Goal: Check status: Check status

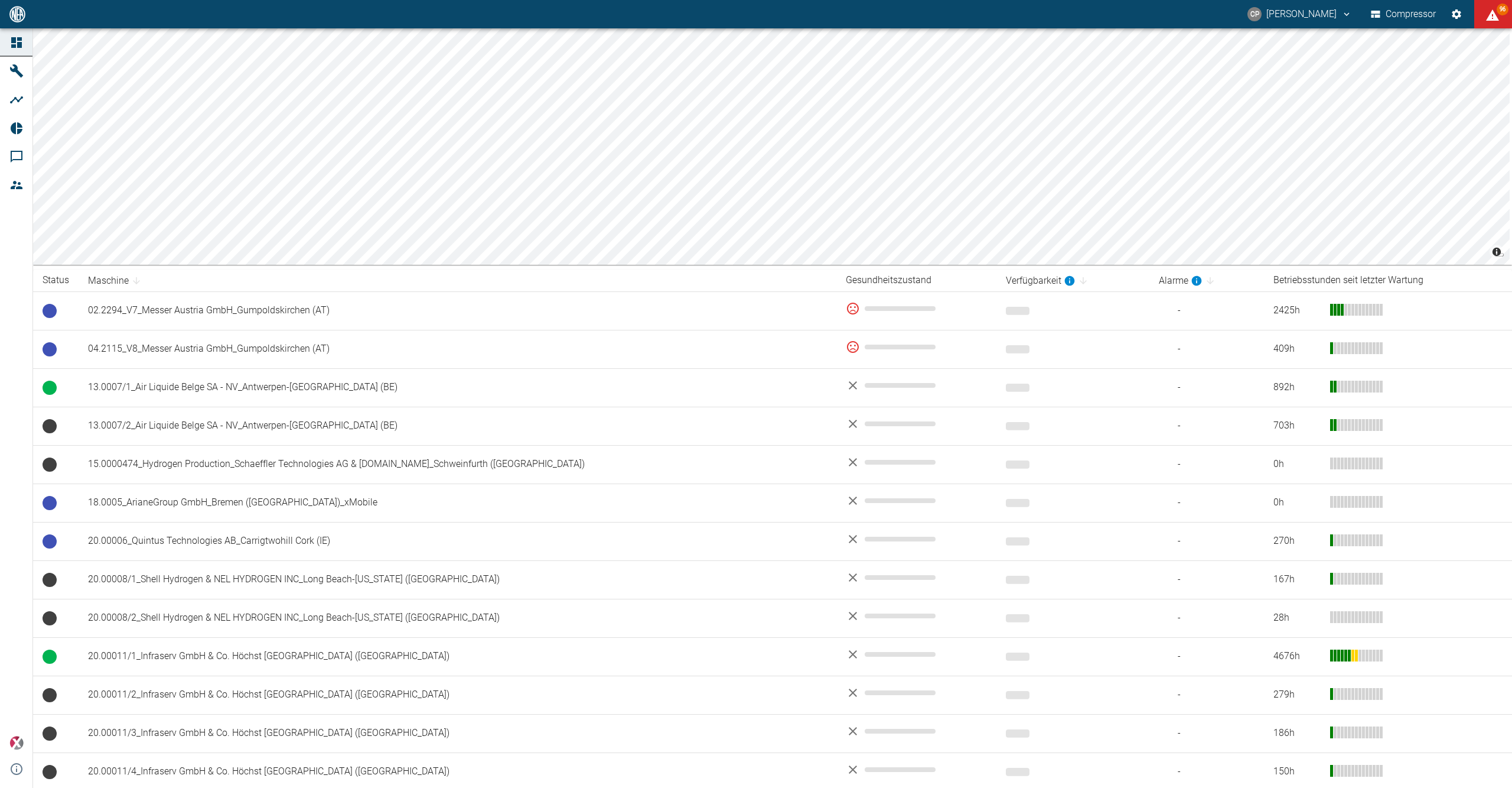
drag, startPoint x: 733, startPoint y: 455, endPoint x: 12, endPoint y: 298, distance: 737.9
click at [12, 298] on div "Dashboard Maschinen Analysen Reports Kommentare Mitglieder powered by Versions-…" at bounding box center [17, 408] width 33 height 759
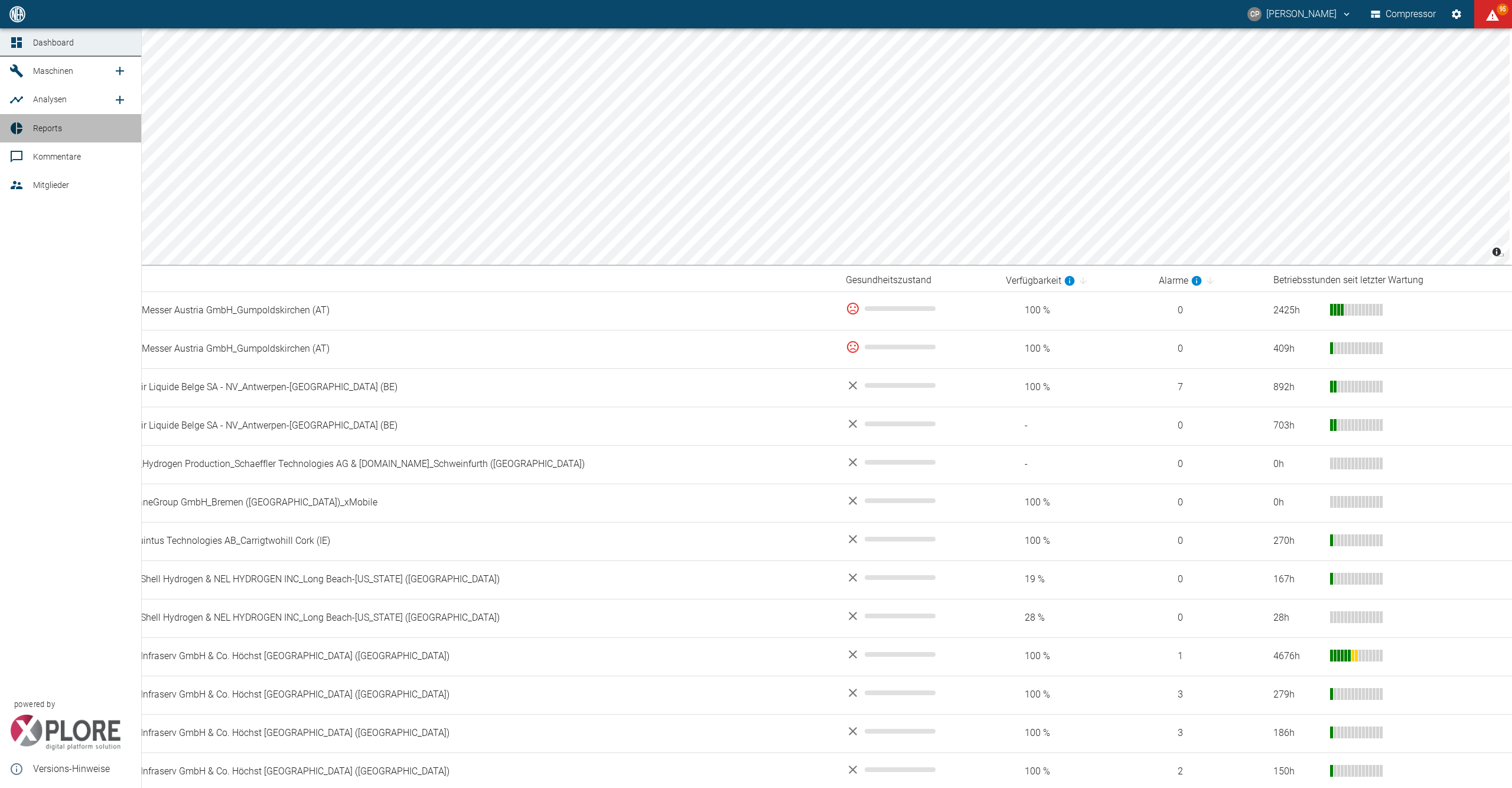
click at [51, 132] on span "Reports" at bounding box center [48, 129] width 29 height 10
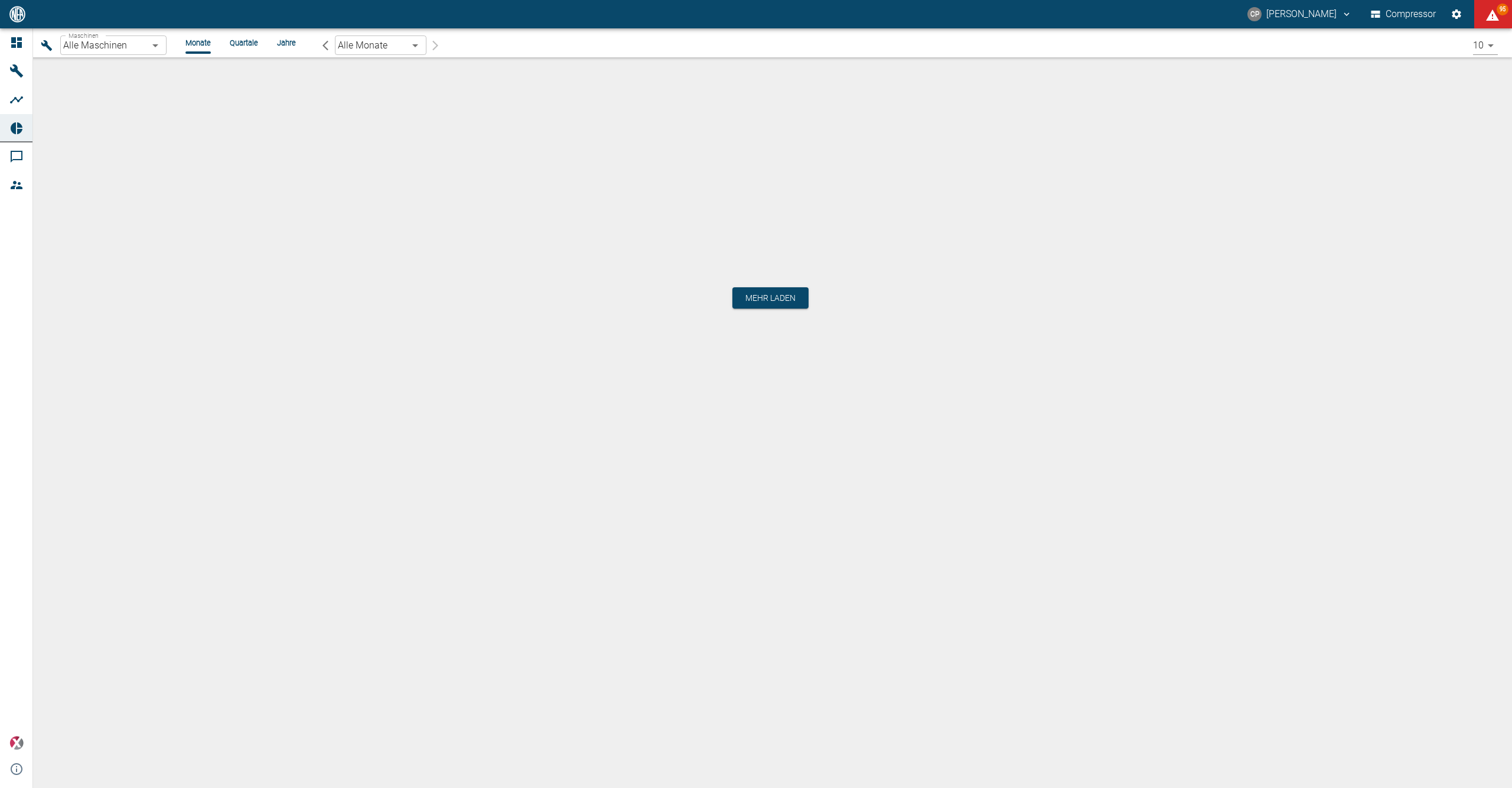
click at [145, 50] on body "CP [PERSON_NAME] Compressor 95 Dashboard Maschinen Analysen Reports Kommentare …" at bounding box center [756, 394] width 1512 height 788
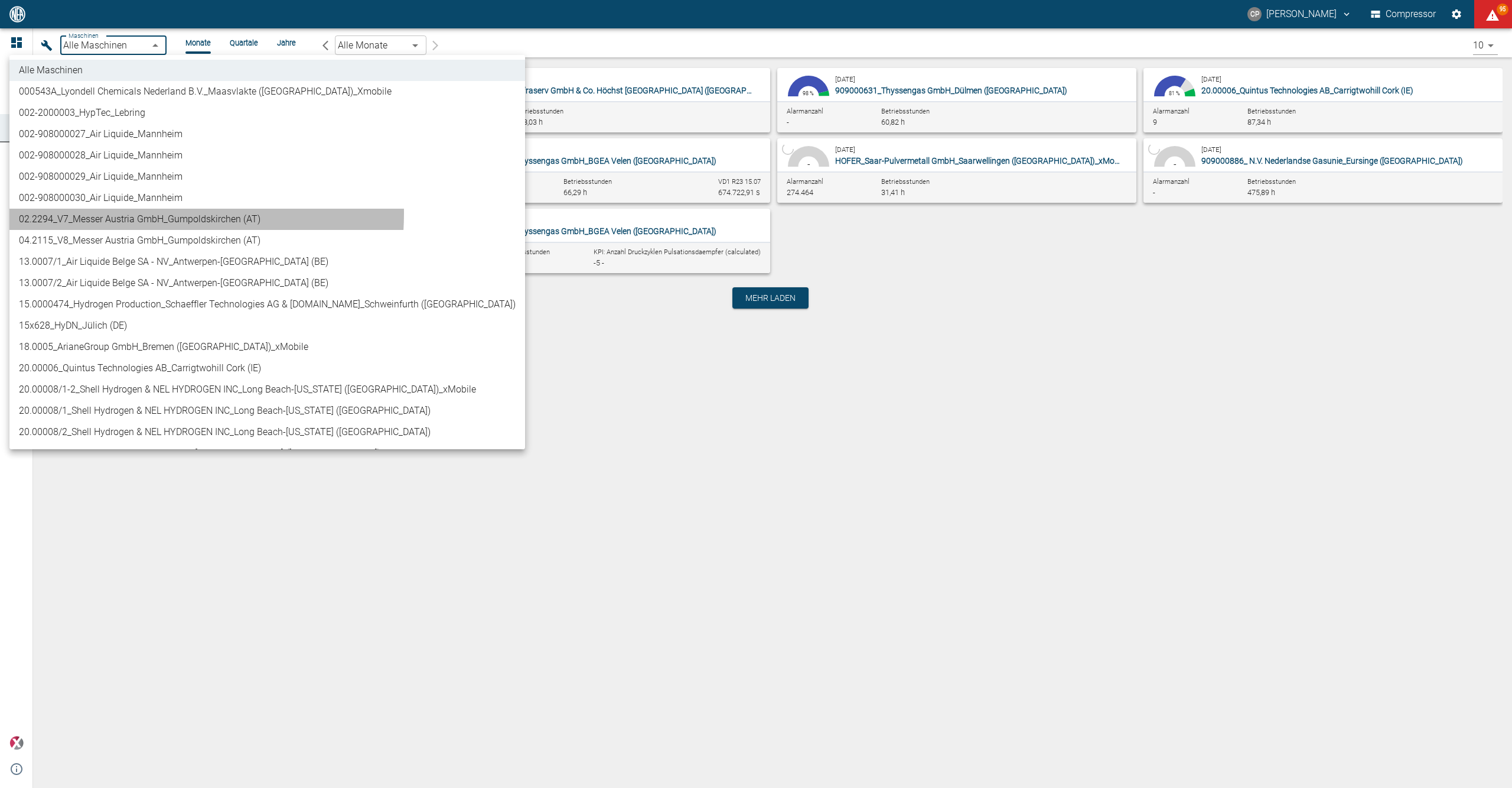
click at [133, 213] on li "02.2294_V7_Messer Austria GmbH_Gumpoldskirchen (AT)" at bounding box center [267, 220] width 516 height 21
type input "52381507-e89c-473a-84ef-8e4810c4aa68"
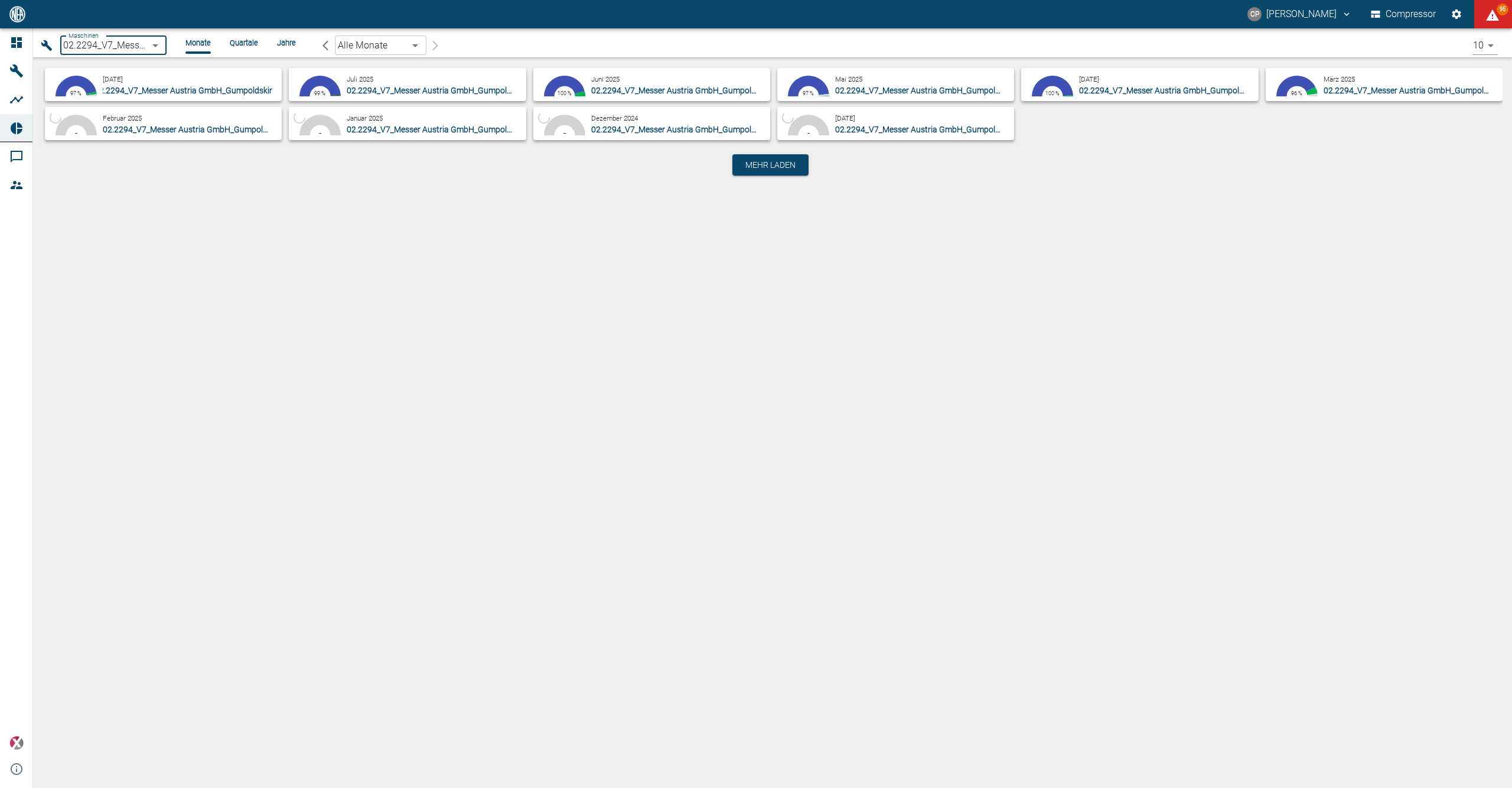
click at [127, 92] on span "02.2294_V7_Messer Austria GmbH_Gumpoldskirchen (AT)" at bounding box center [200, 90] width 212 height 10
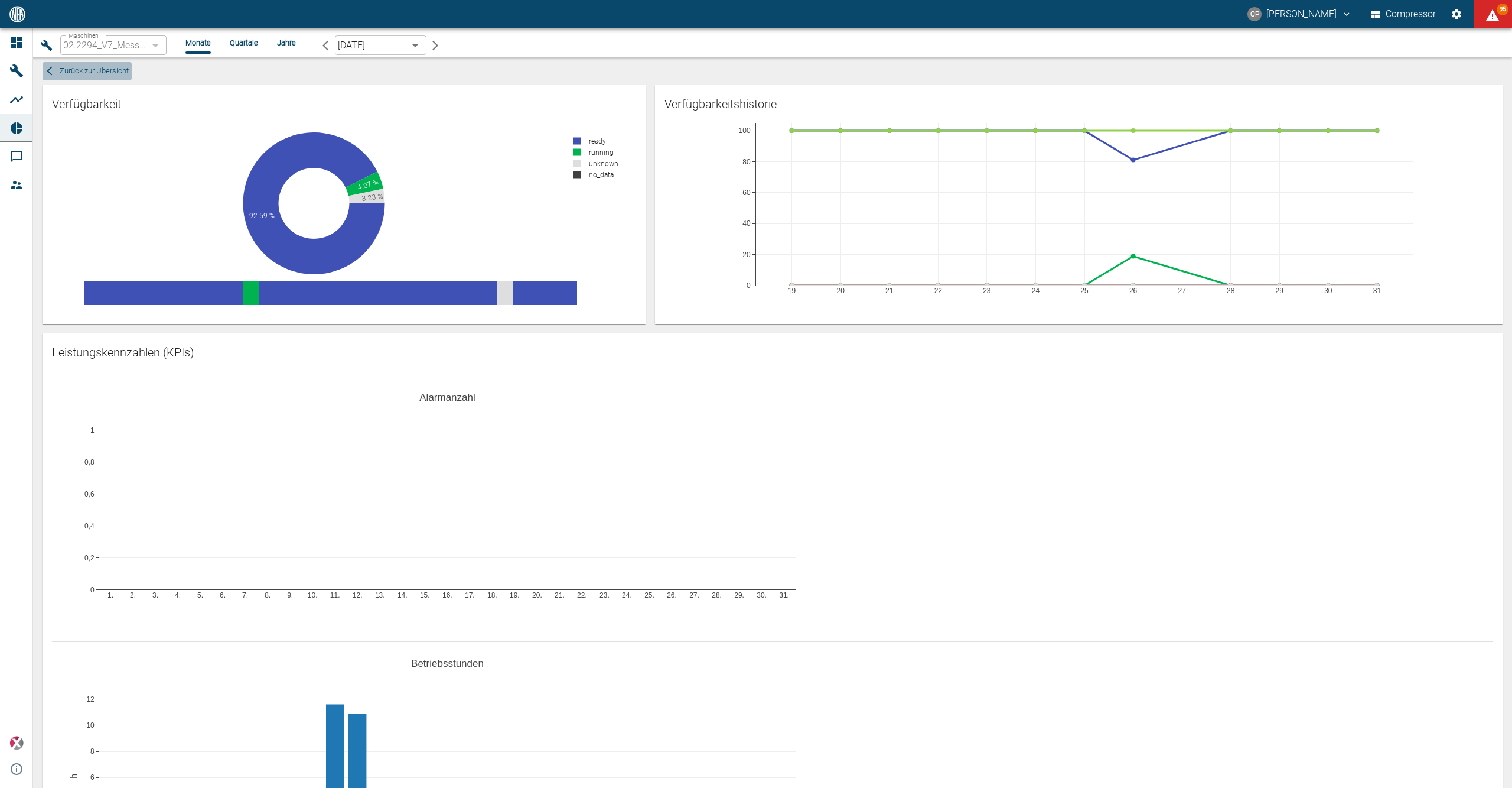
click at [61, 74] on span "Zurück zur Übersicht" at bounding box center [94, 71] width 69 height 14
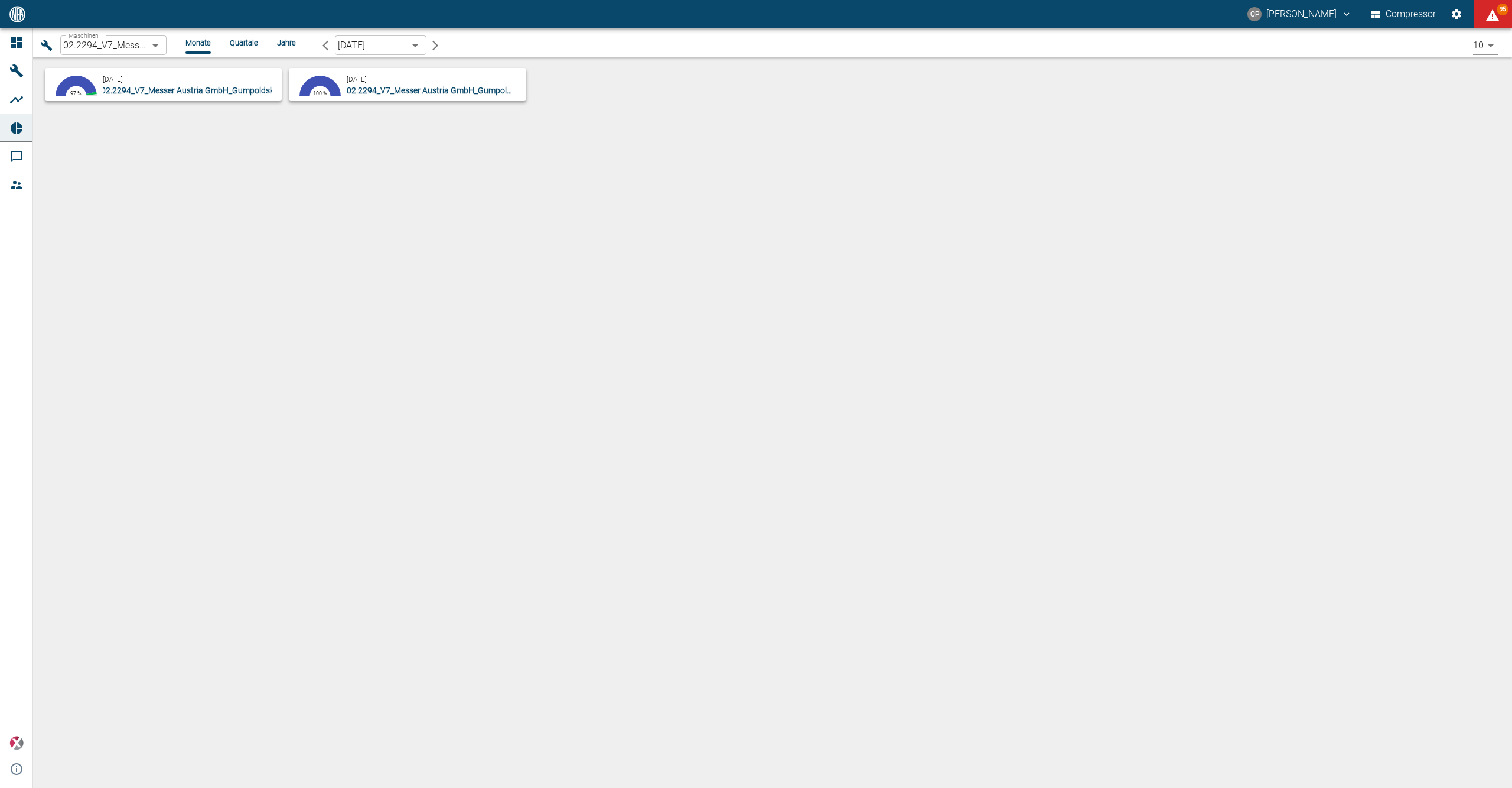
click at [119, 90] on span "02.2294_V7_Messer Austria GmbH_Gumpoldskirchen (AT)" at bounding box center [207, 90] width 212 height 10
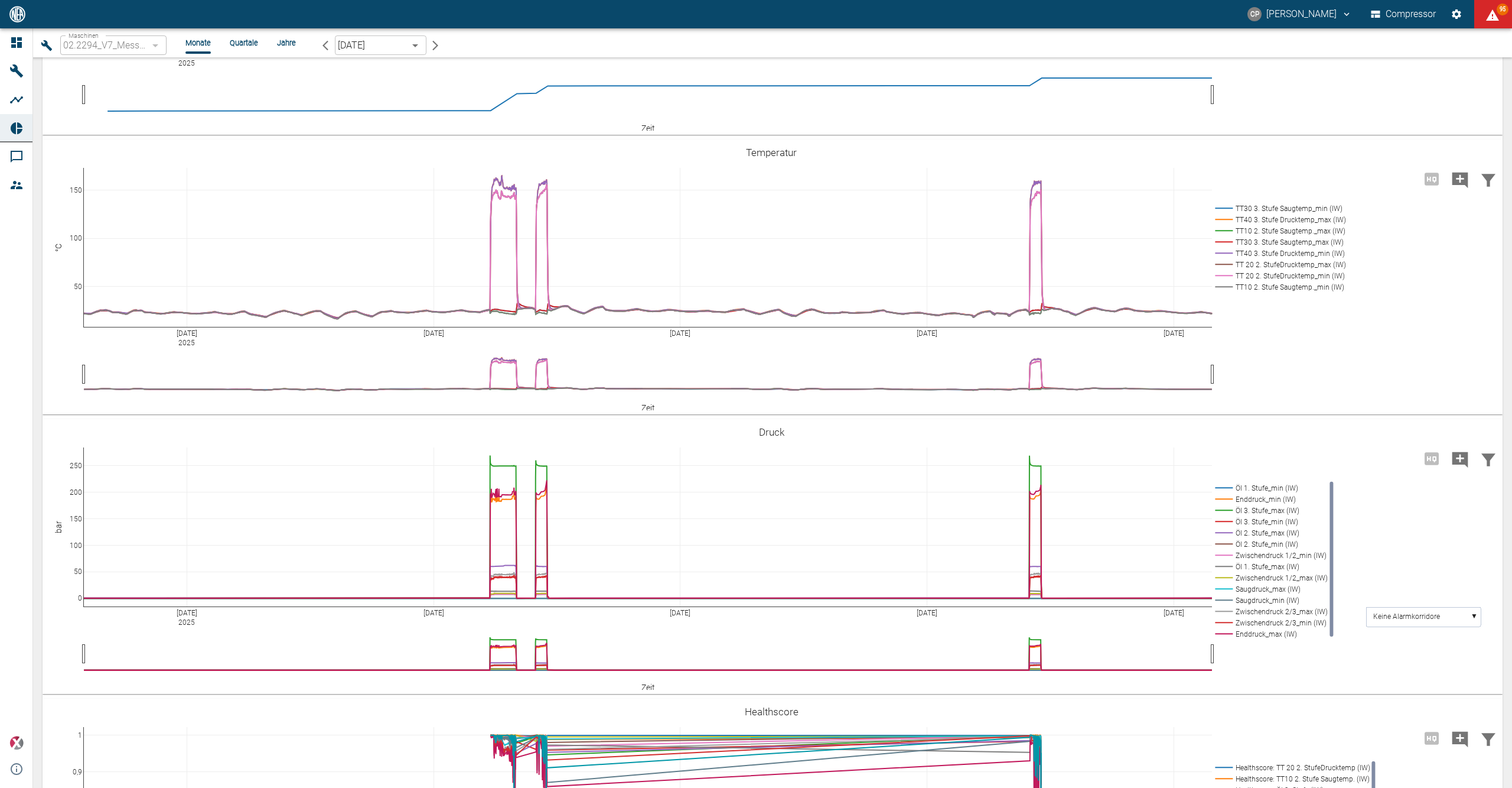
scroll to position [1339, 0]
